Goal: Task Accomplishment & Management: Use online tool/utility

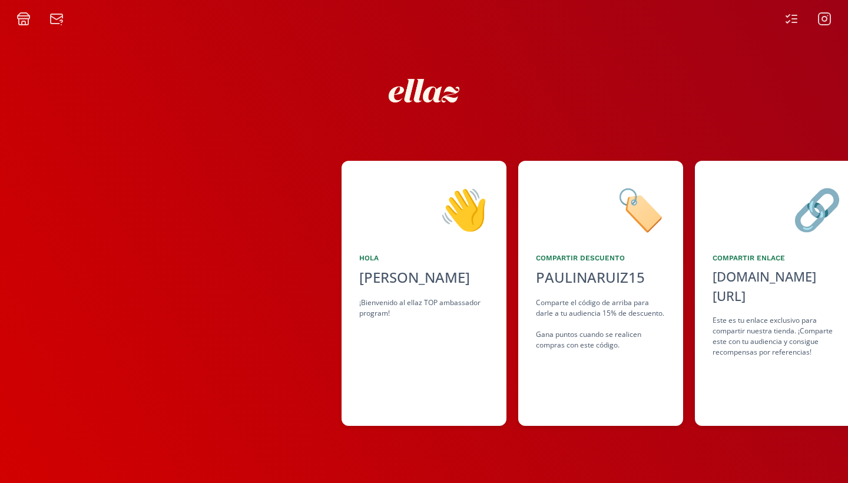
scroll to position [0, 883]
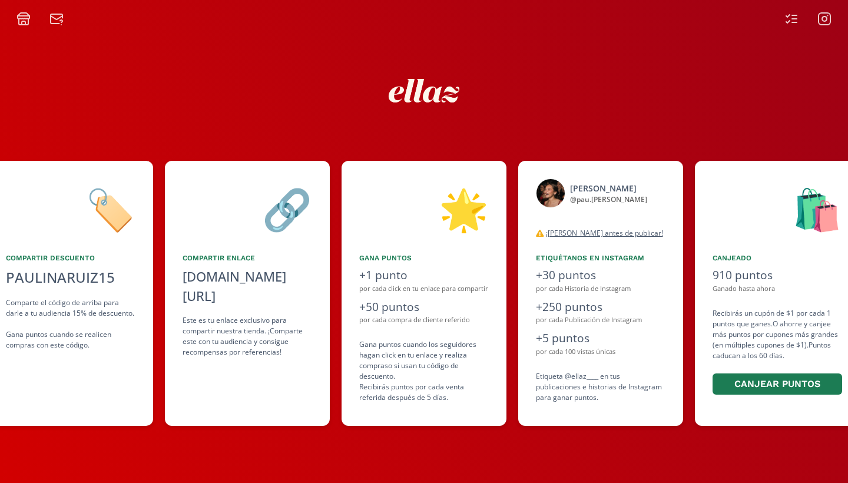
click at [824, 24] on rect at bounding box center [825, 19] width 12 height 12
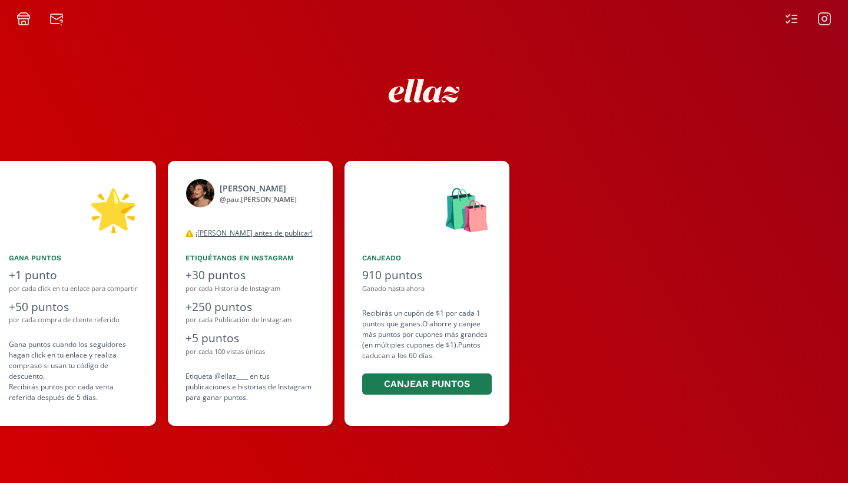
scroll to position [0, 883]
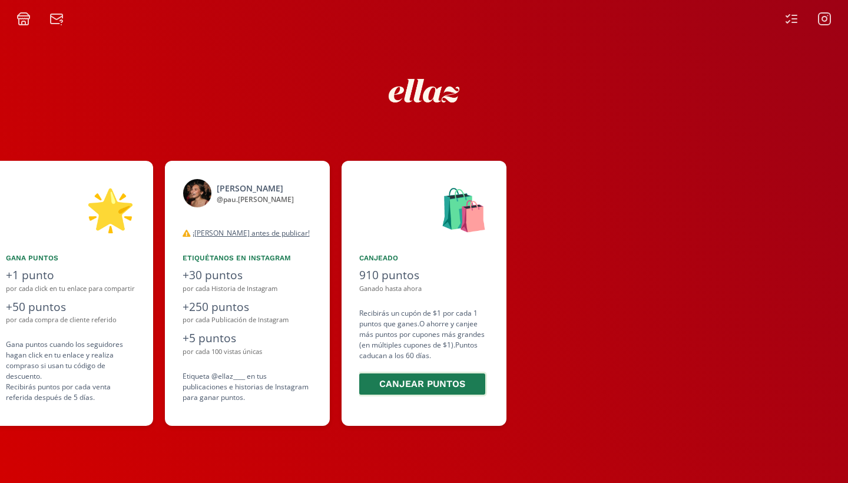
click at [431, 382] on button "Canjear puntos" at bounding box center [423, 384] width 130 height 25
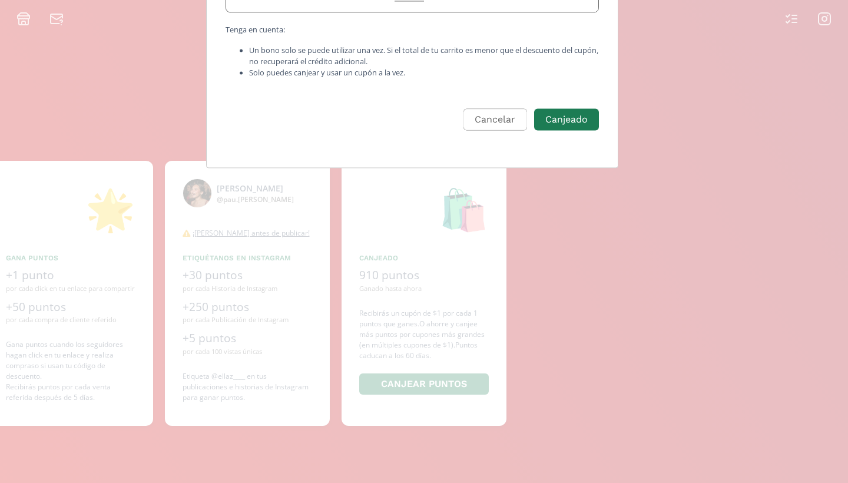
type input "paupauruiz@hotmail.com"
drag, startPoint x: 433, startPoint y: 233, endPoint x: 570, endPoint y: 360, distance: 186.3
click at [570, 133] on button "Canjeado" at bounding box center [566, 119] width 68 height 25
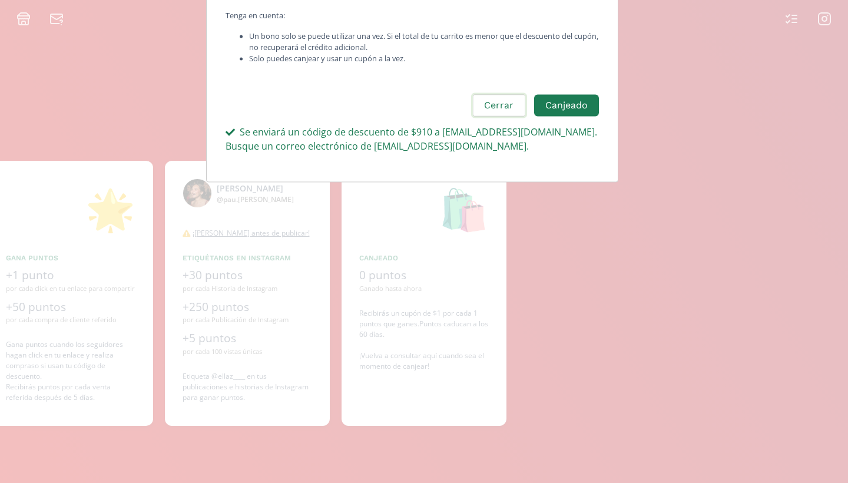
click at [517, 118] on button "Cerrar" at bounding box center [498, 105] width 55 height 25
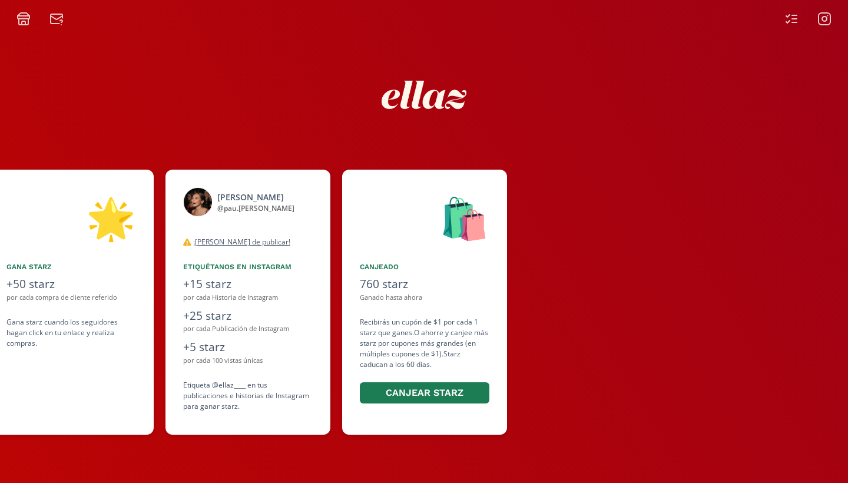
scroll to position [0, 707]
